Goal: Find specific page/section: Find specific page/section

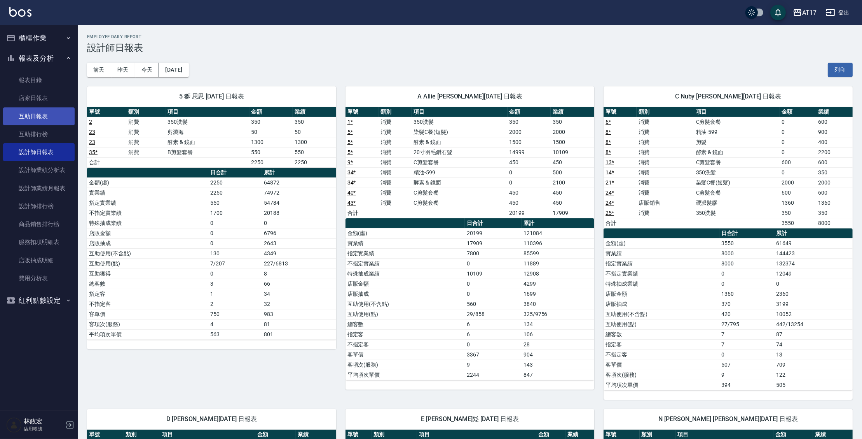
click at [54, 114] on link "互助日報表" at bounding box center [39, 116] width 72 height 18
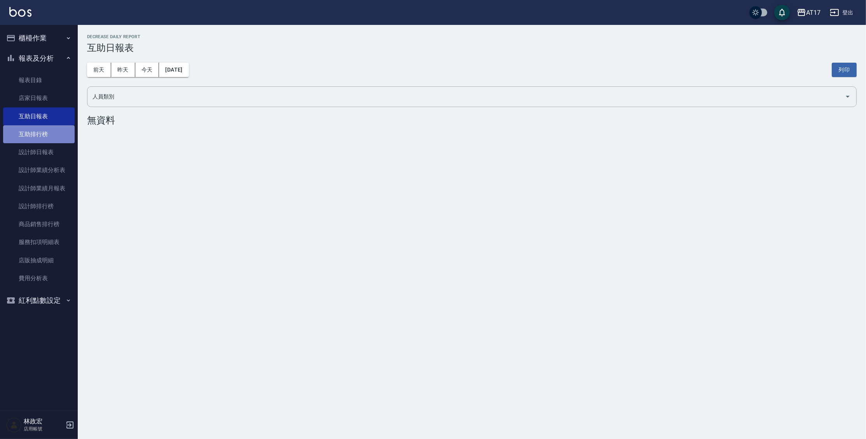
click at [44, 133] on link "互助排行榜" at bounding box center [39, 134] width 72 height 18
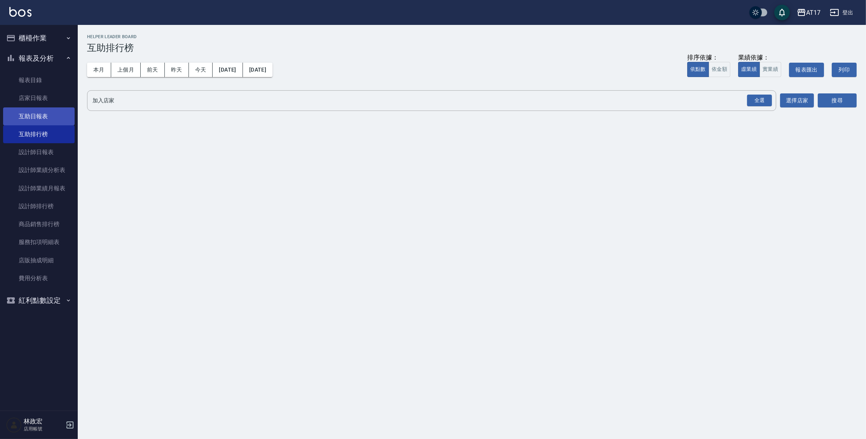
click at [25, 116] on link "互助日報表" at bounding box center [39, 116] width 72 height 18
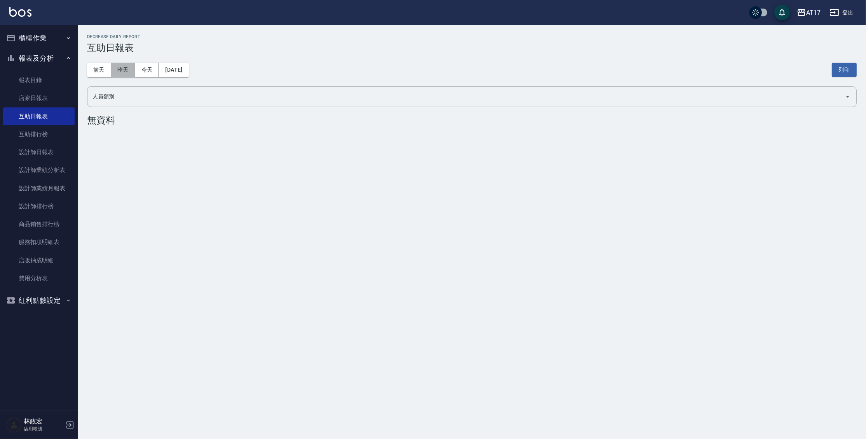
click at [129, 68] on button "昨天" at bounding box center [123, 70] width 24 height 14
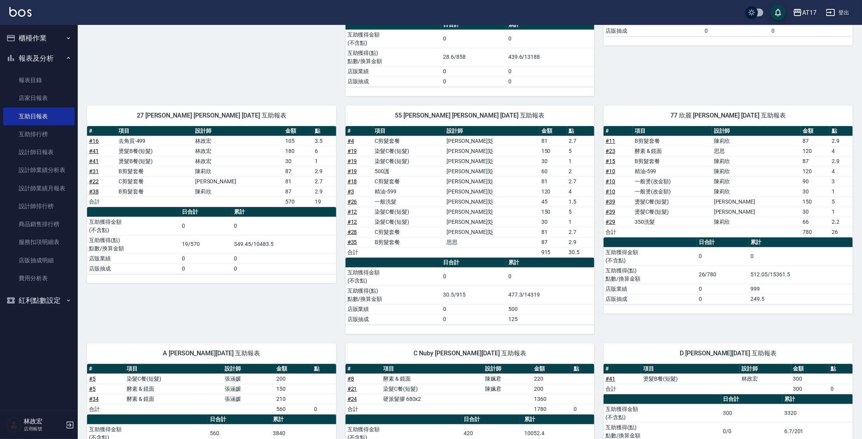
scroll to position [226, 0]
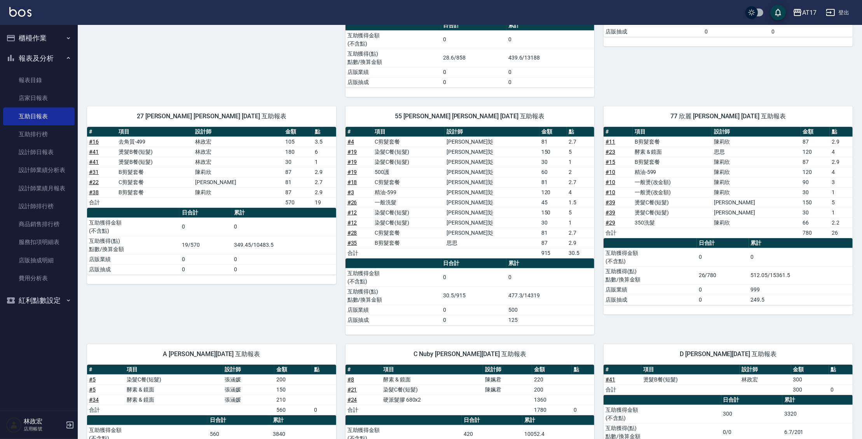
click at [35, 53] on button "報表及分析" at bounding box center [39, 58] width 72 height 20
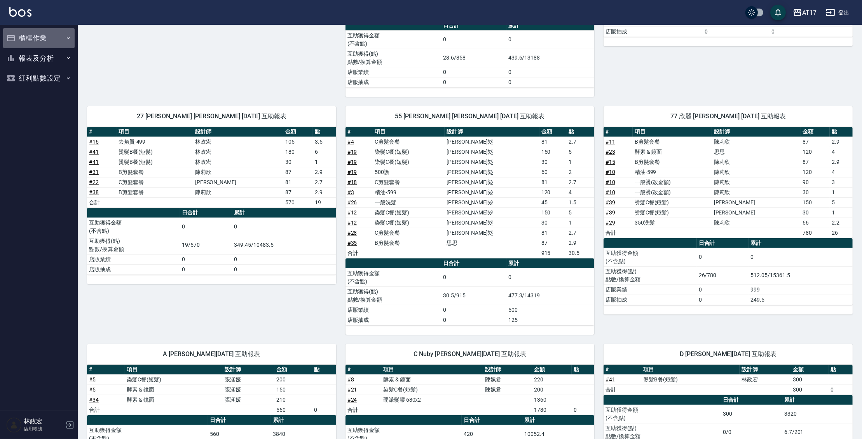
click at [35, 38] on button "櫃檯作業" at bounding box center [39, 38] width 72 height 20
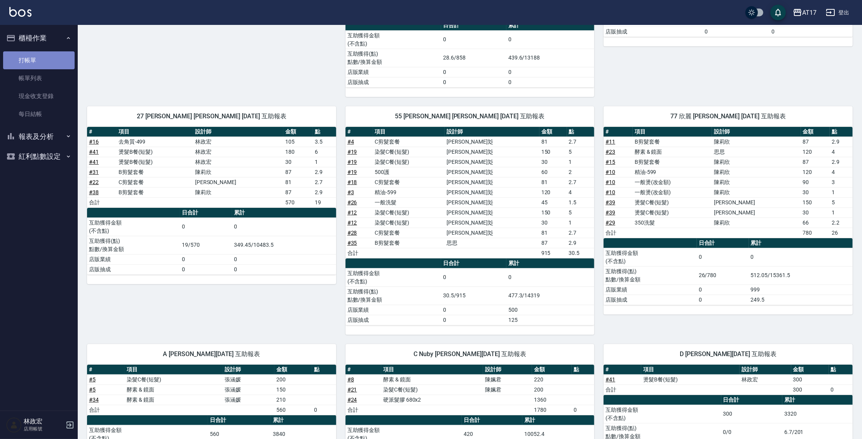
click at [37, 55] on link "打帳單" at bounding box center [39, 60] width 72 height 18
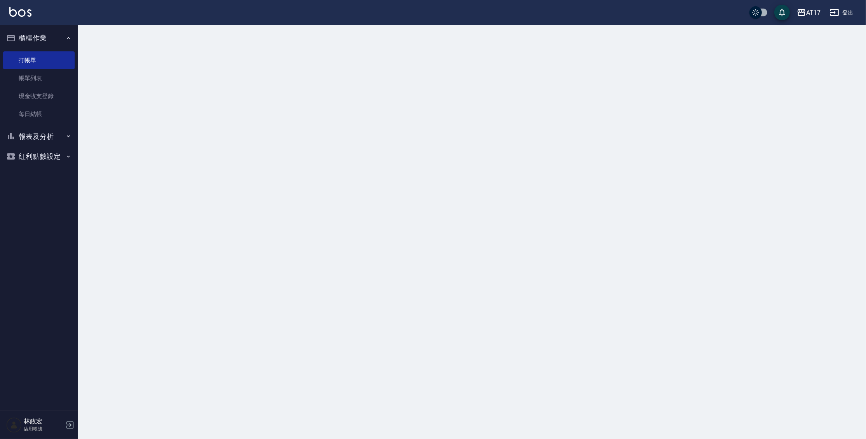
click at [40, 34] on button "櫃檯作業" at bounding box center [39, 38] width 72 height 20
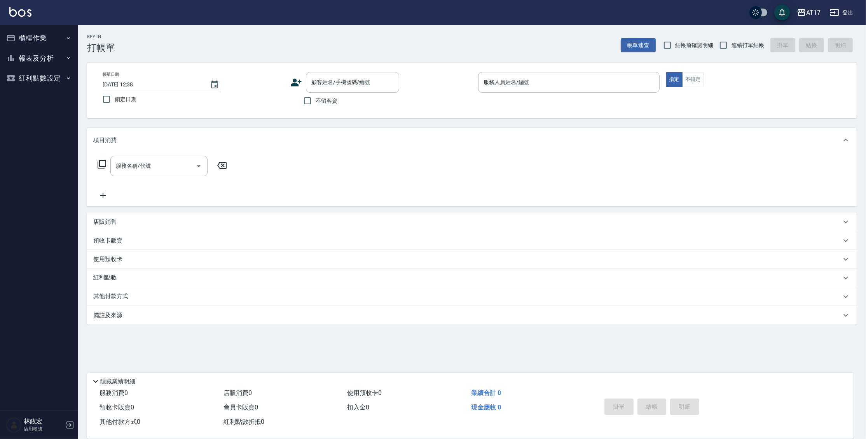
click at [57, 56] on button "報表及分析" at bounding box center [39, 58] width 72 height 20
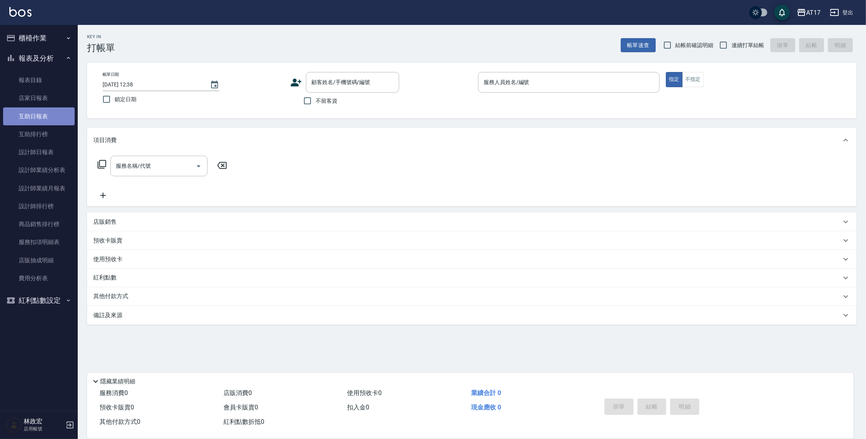
click at [51, 118] on link "互助日報表" at bounding box center [39, 116] width 72 height 18
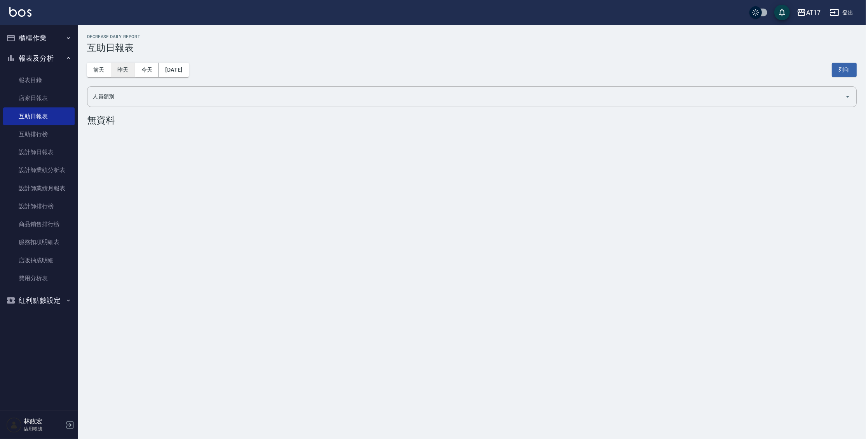
click at [124, 70] on button "昨天" at bounding box center [123, 70] width 24 height 14
